Goal: Task Accomplishment & Management: Manage account settings

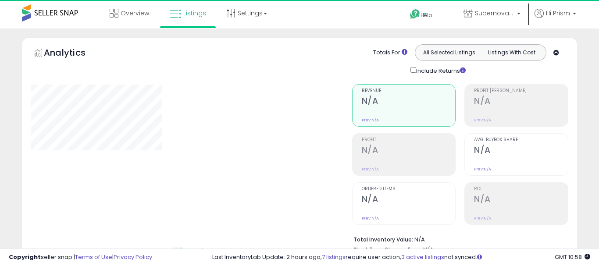
select select "**"
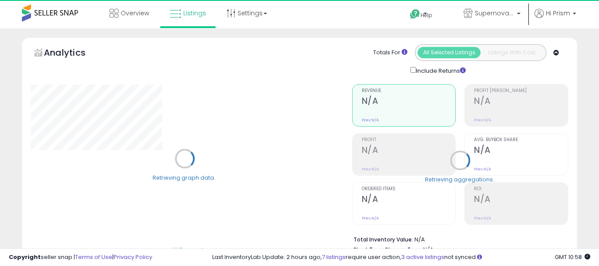
select select "**"
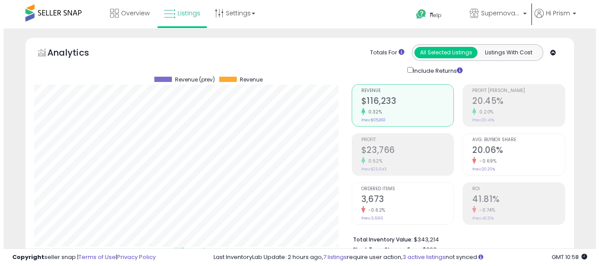
scroll to position [263, 0]
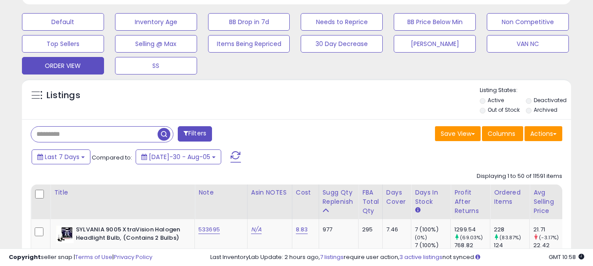
click at [56, 128] on input "text" at bounding box center [94, 134] width 126 height 15
click at [196, 133] on button "Filters" at bounding box center [195, 133] width 34 height 15
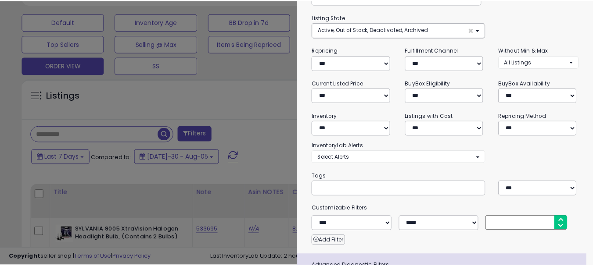
scroll to position [127, 0]
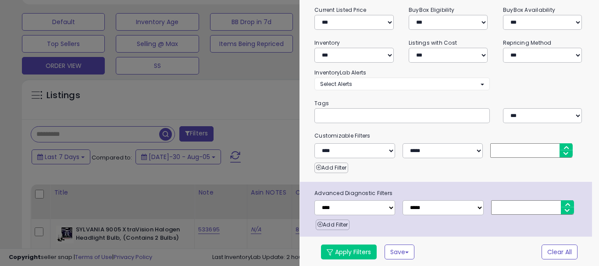
click at [332, 117] on input "text" at bounding box center [386, 115] width 132 height 9
paste input "**********"
type input "**********"
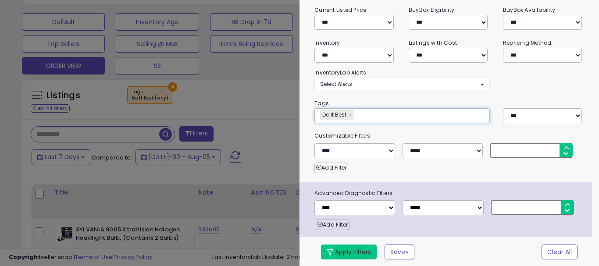
click at [338, 249] on button "Apply Filters" at bounding box center [349, 252] width 56 height 15
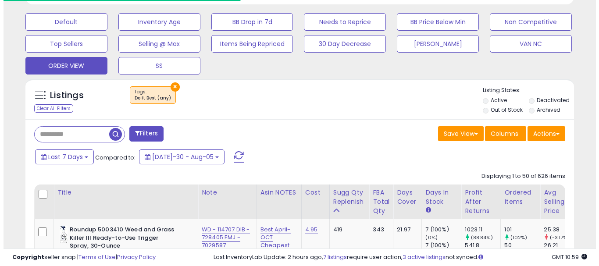
scroll to position [180, 318]
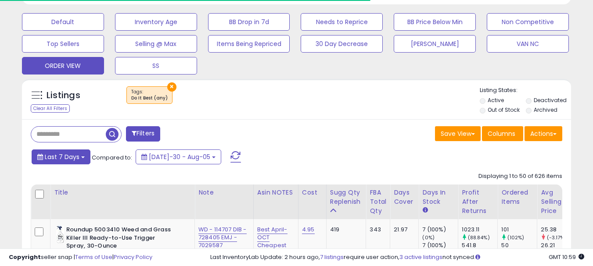
click at [63, 154] on span "Last 7 Days" at bounding box center [62, 157] width 35 height 9
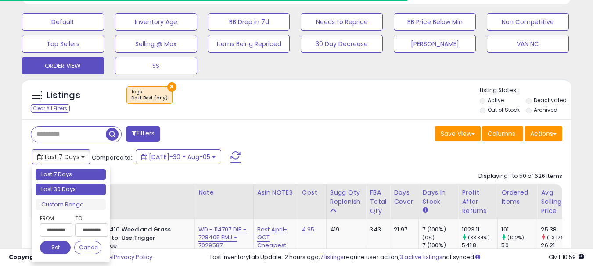
type input "**********"
click at [49, 186] on li "Last 30 Days" at bounding box center [71, 190] width 70 height 12
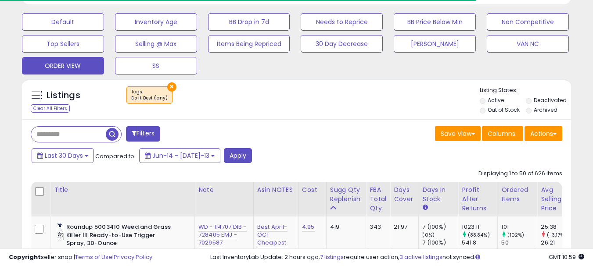
click at [234, 164] on div "Last 30 Days Compared to: Jun-14 - Jul-13 Apply" at bounding box center [228, 156] width 398 height 17
click at [230, 160] on button "Apply" at bounding box center [238, 155] width 28 height 15
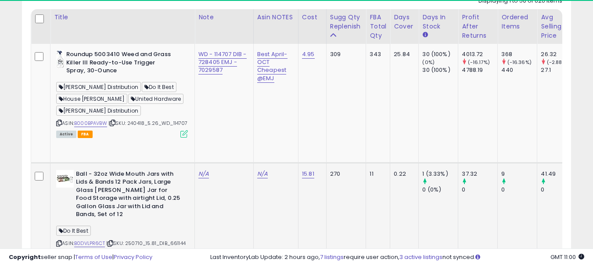
scroll to position [483, 0]
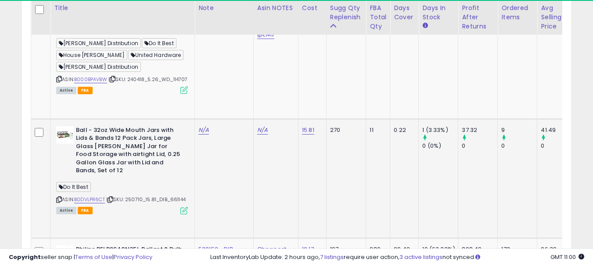
click at [60, 197] on icon at bounding box center [59, 199] width 6 height 5
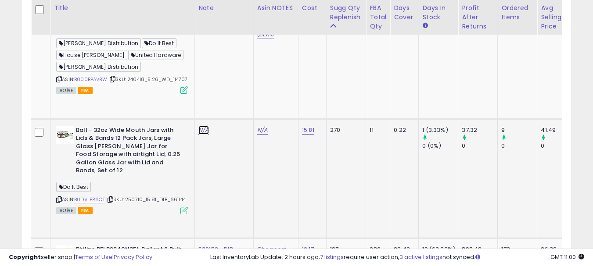
click at [207, 126] on link "N/A" at bounding box center [203, 130] width 11 height 9
type input "******"
click at [236, 98] on button "submit" at bounding box center [228, 94] width 15 height 13
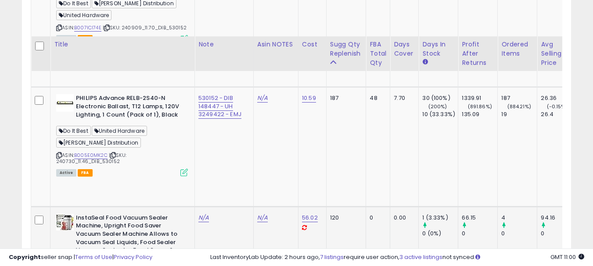
scroll to position [790, 0]
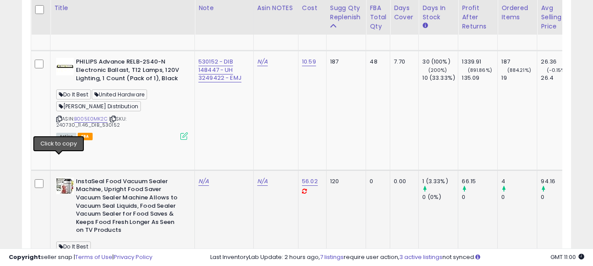
click at [60, 257] on icon at bounding box center [59, 259] width 6 height 5
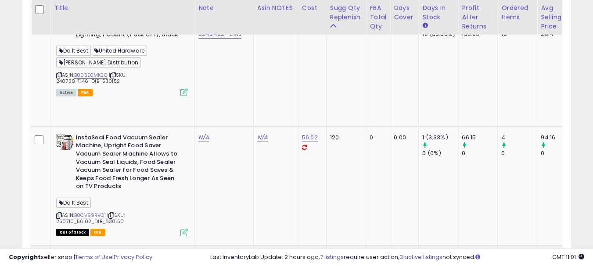
scroll to position [921, 0]
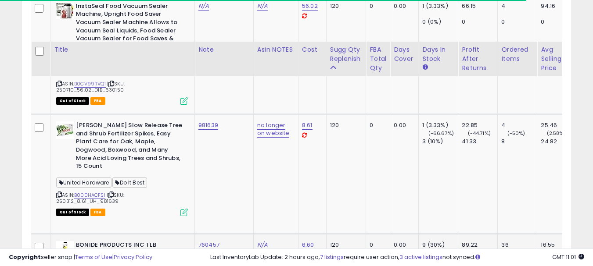
scroll to position [1009, 0]
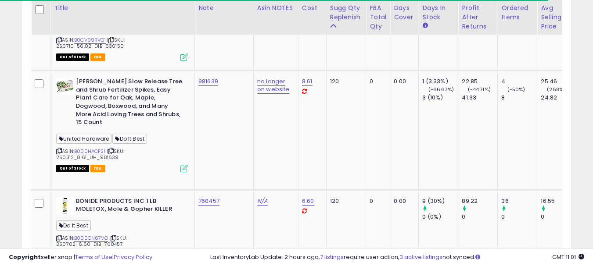
copy link "801735"
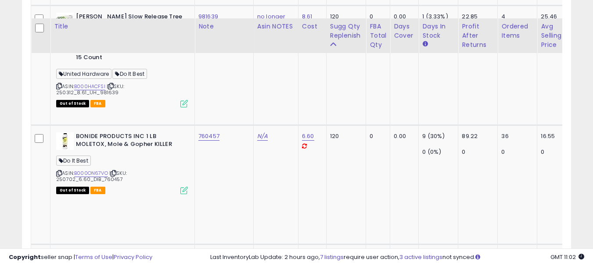
scroll to position [1097, 0]
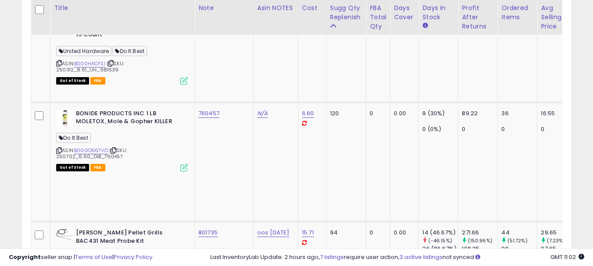
drag, startPoint x: 219, startPoint y: 146, endPoint x: 196, endPoint y: 146, distance: 23.7
copy link "724425"
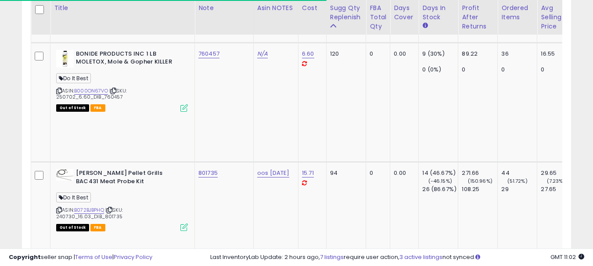
scroll to position [1185, 0]
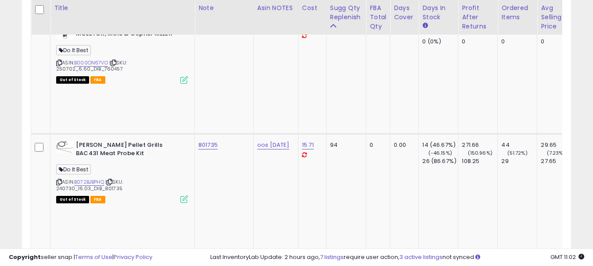
copy link "742146"
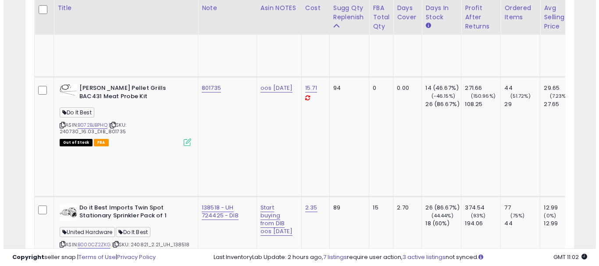
scroll to position [1273, 0]
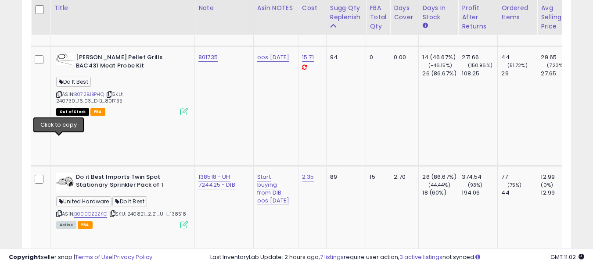
copy link "415599"
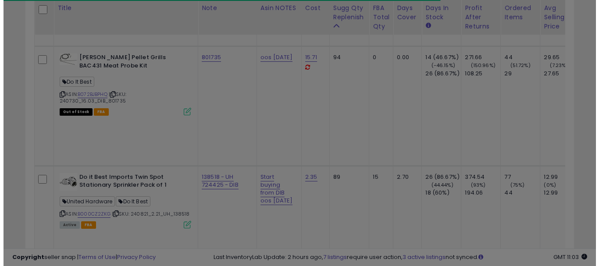
scroll to position [180, 321]
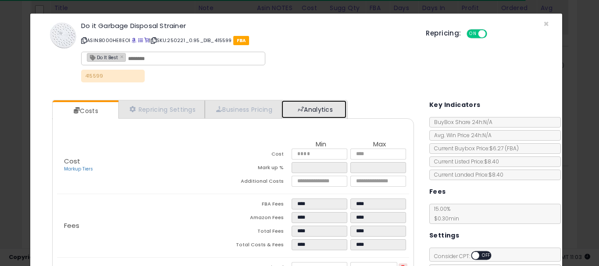
click at [339, 110] on link "Analytics" at bounding box center [314, 109] width 65 height 18
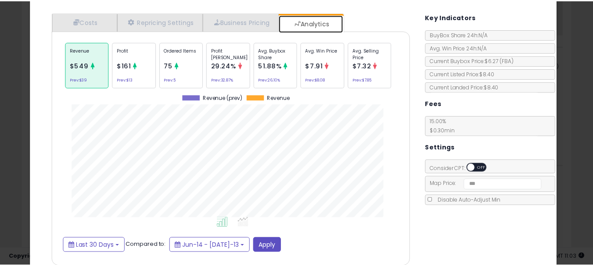
scroll to position [0, 0]
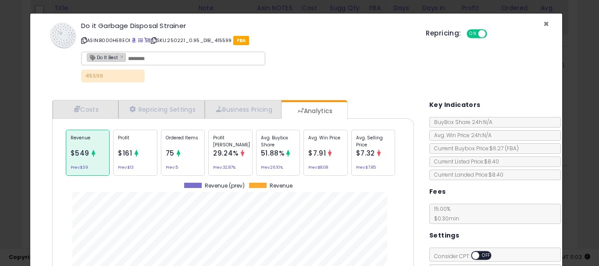
click at [544, 24] on span "×" at bounding box center [547, 24] width 6 height 13
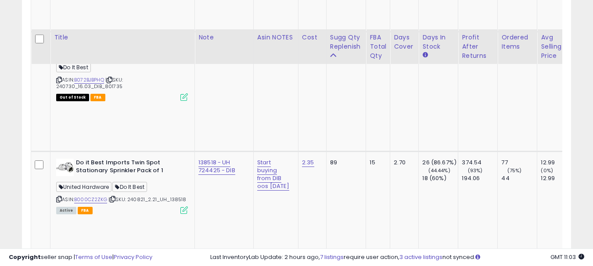
scroll to position [1316, 0]
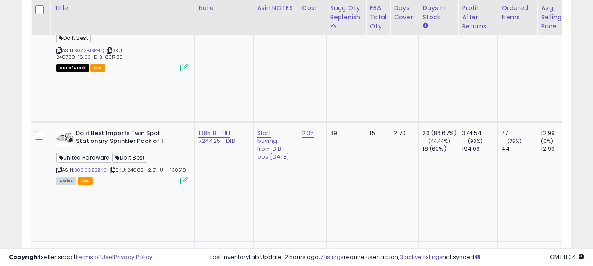
copy link "570104"
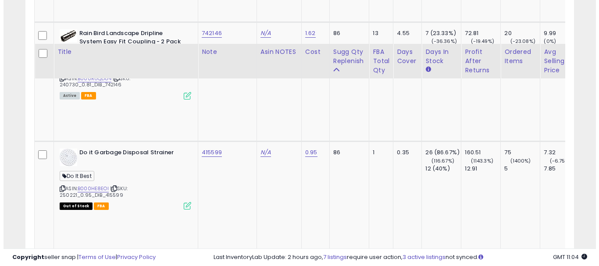
scroll to position [1580, 0]
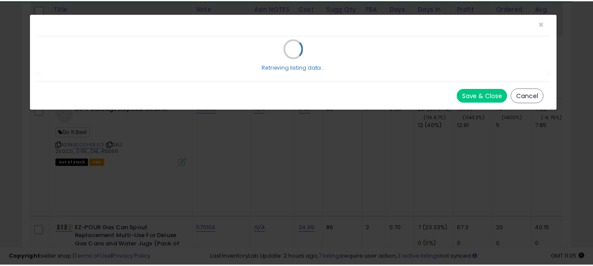
scroll to position [180, 321]
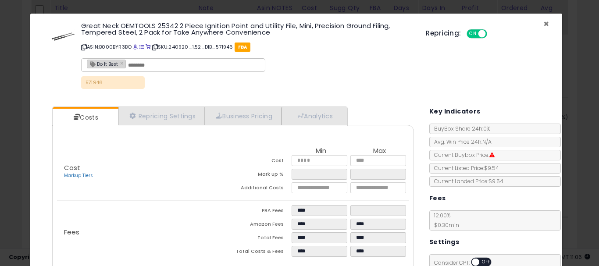
click at [544, 21] on span "×" at bounding box center [547, 24] width 6 height 13
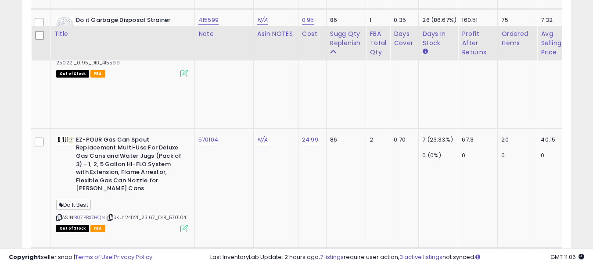
scroll to position [1711, 0]
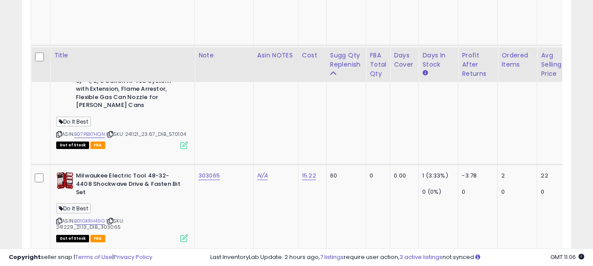
scroll to position [1799, 0]
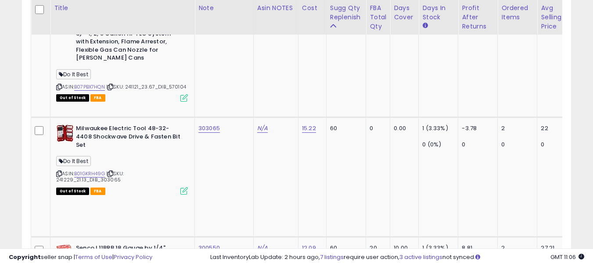
copy link "615579"
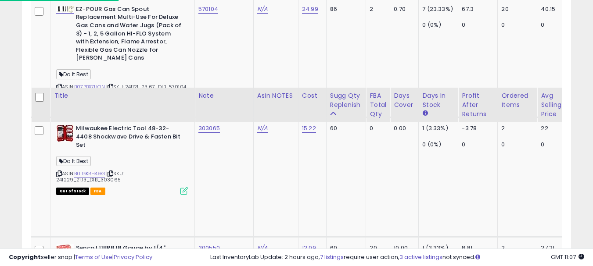
scroll to position [1887, 0]
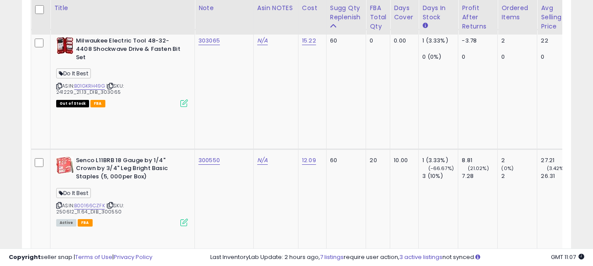
scroll to position [1931, 0]
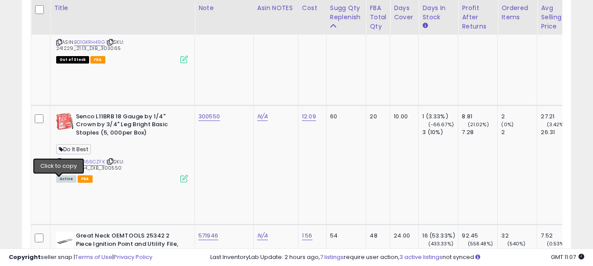
copy link "310989"
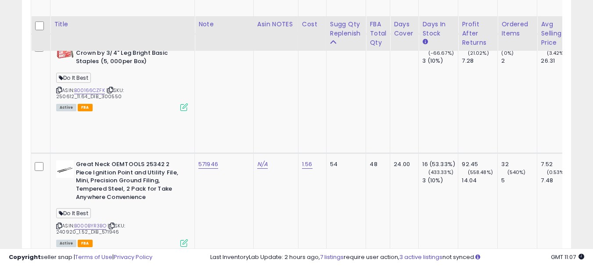
scroll to position [2018, 0]
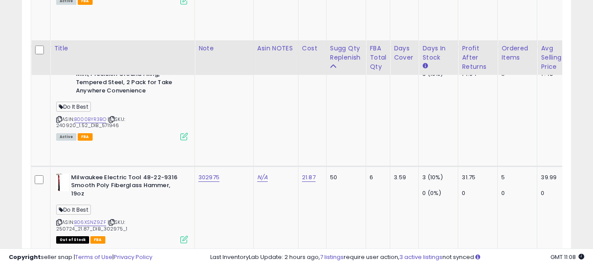
scroll to position [2150, 0]
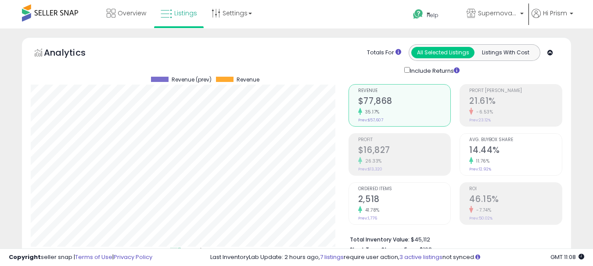
select select "**"
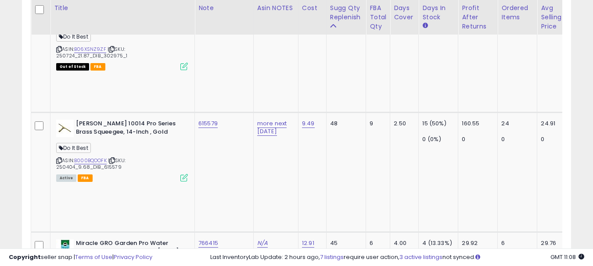
scroll to position [2326, 0]
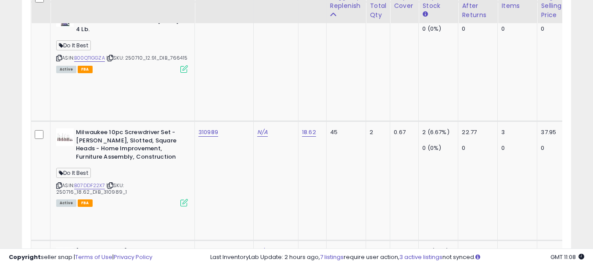
scroll to position [2545, 0]
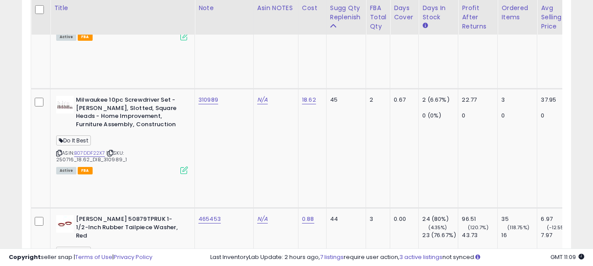
copy link "447153"
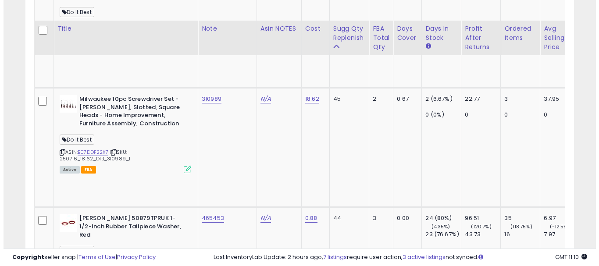
scroll to position [2633, 0]
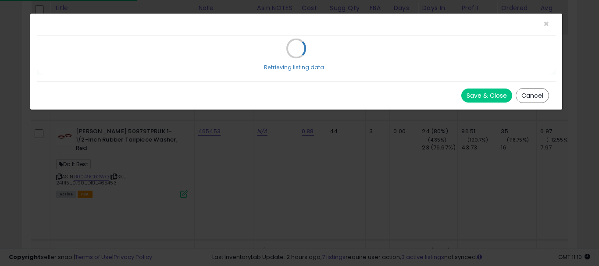
scroll to position [180, 321]
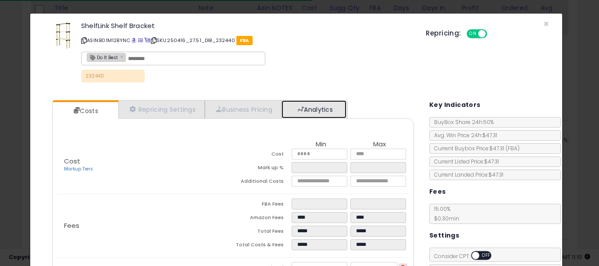
click at [333, 108] on link "Analytics" at bounding box center [314, 109] width 65 height 18
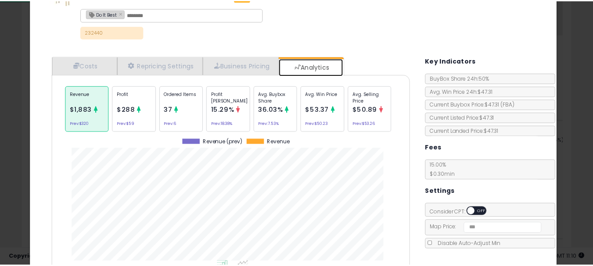
scroll to position [0, 0]
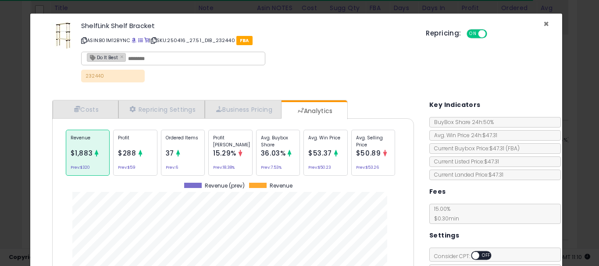
click at [544, 23] on span "×" at bounding box center [547, 24] width 6 height 13
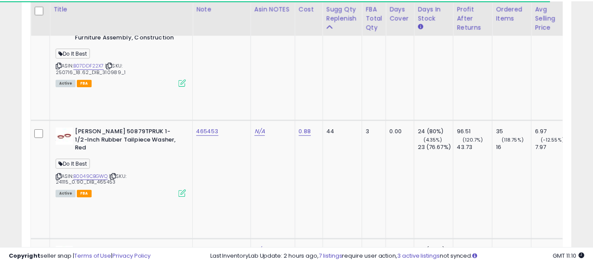
scroll to position [438617, 438480]
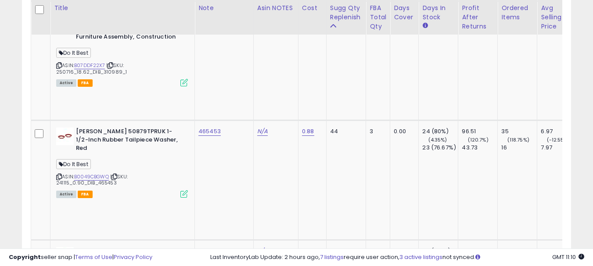
copy link "232440"
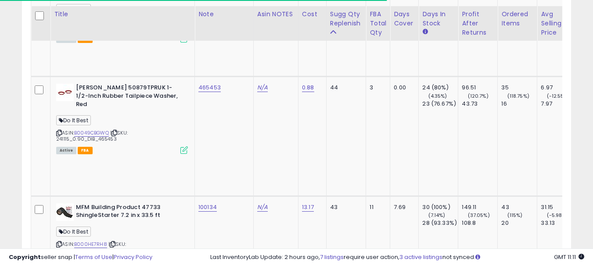
scroll to position [2721, 0]
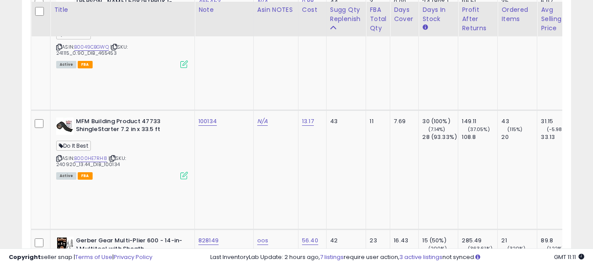
scroll to position [2764, 0]
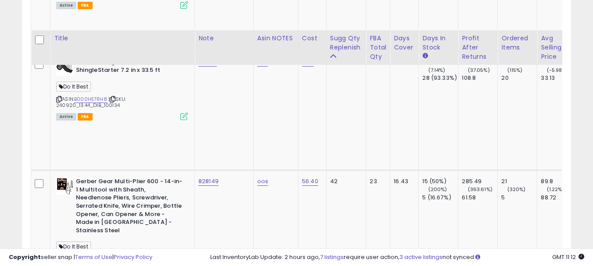
scroll to position [2852, 0]
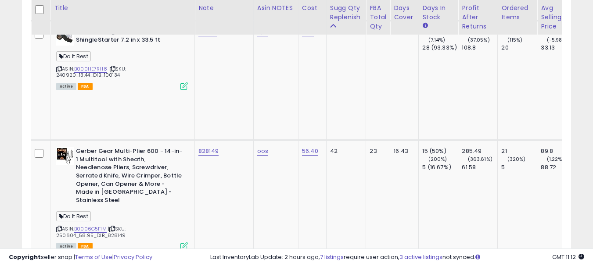
paste input "******"
type input "******"
click at [231, 86] on icon "submit" at bounding box center [228, 83] width 5 height 5
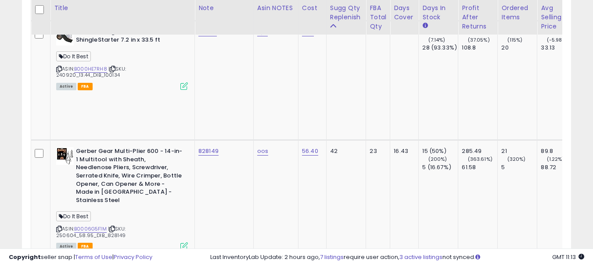
scroll to position [2896, 0]
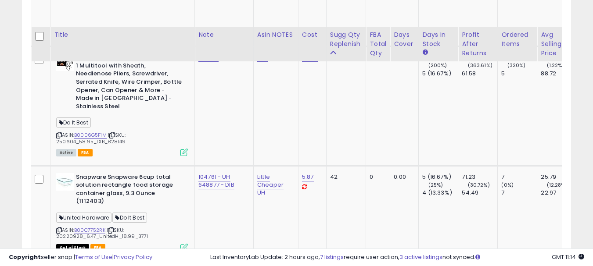
scroll to position [3028, 0]
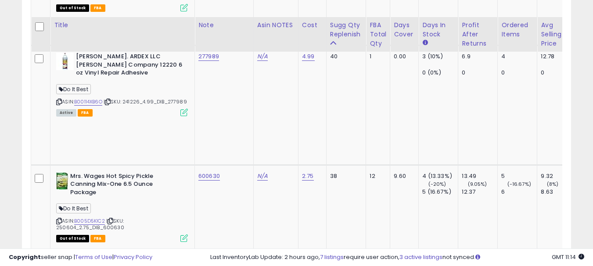
scroll to position [3203, 0]
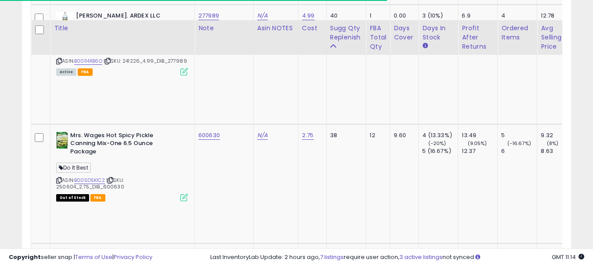
scroll to position [3247, 0]
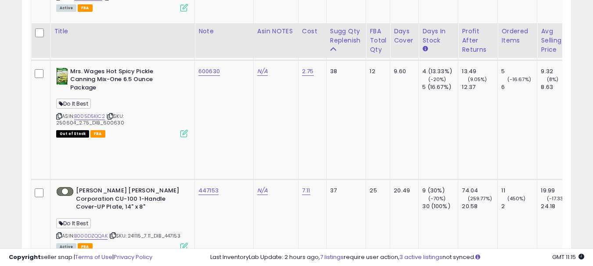
scroll to position [3335, 0]
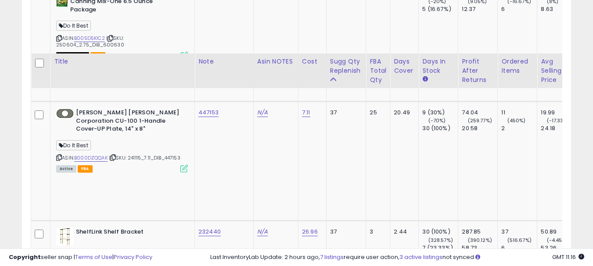
scroll to position [3423, 0]
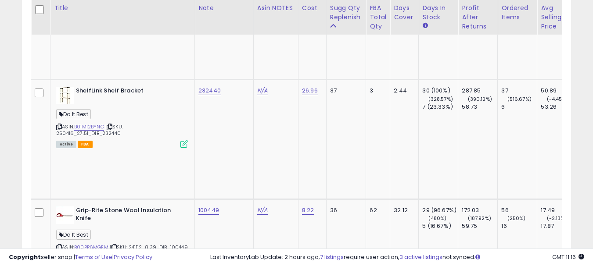
scroll to position [3598, 0]
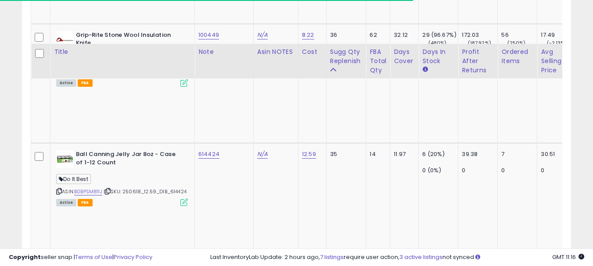
scroll to position [3730, 0]
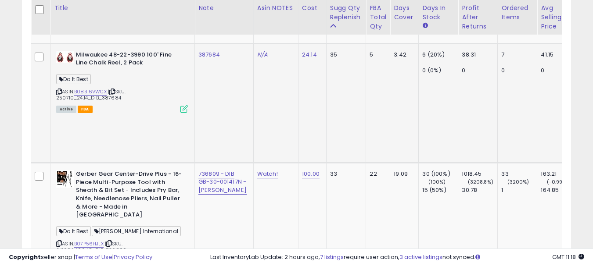
scroll to position [3993, 0]
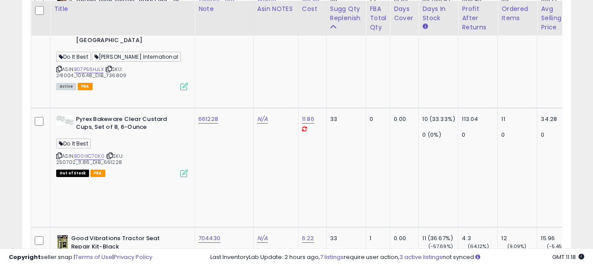
scroll to position [4081, 0]
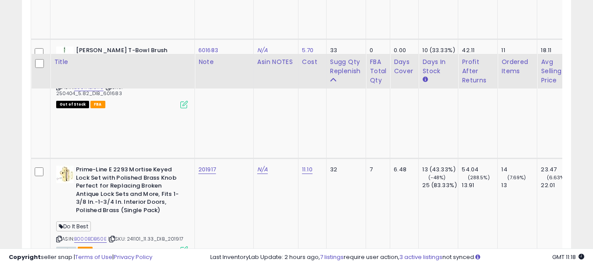
scroll to position [4454, 0]
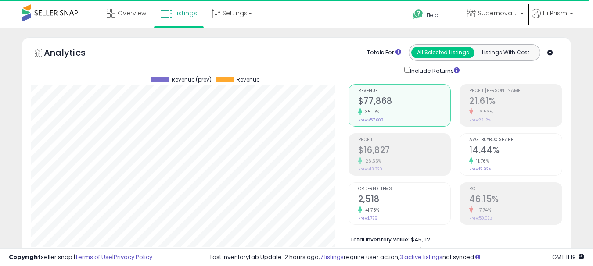
scroll to position [263, 0]
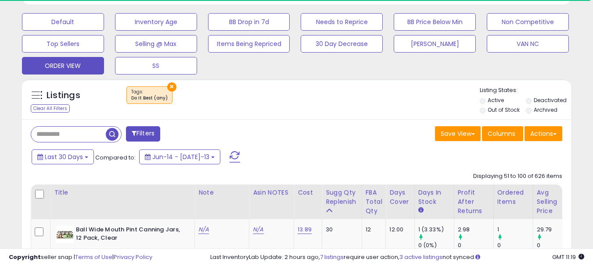
click at [170, 86] on button "×" at bounding box center [171, 86] width 9 height 9
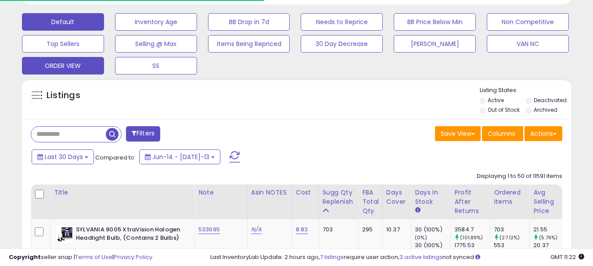
scroll to position [180, 318]
